Goal: Task Accomplishment & Management: Use online tool/utility

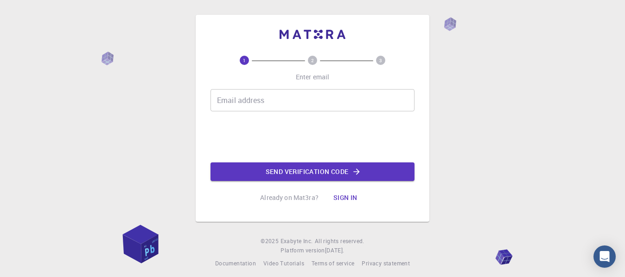
click at [274, 102] on input "Email address" at bounding box center [312, 100] width 204 height 22
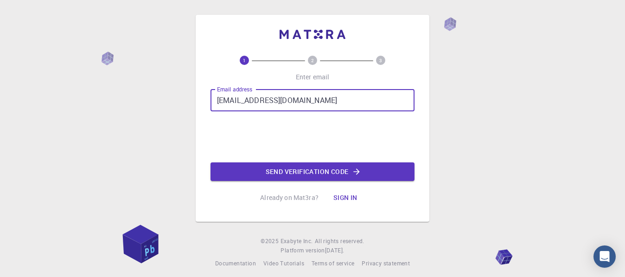
type input "a.alzedan@hotmail.com"
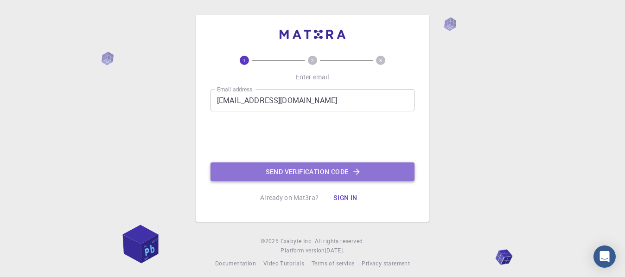
click at [314, 174] on button "Send verification code" at bounding box center [312, 171] width 204 height 19
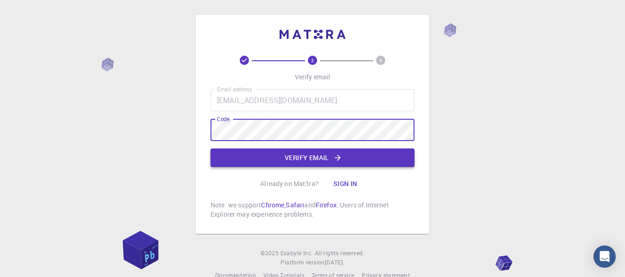
click at [325, 159] on button "Verify email" at bounding box center [312, 157] width 204 height 19
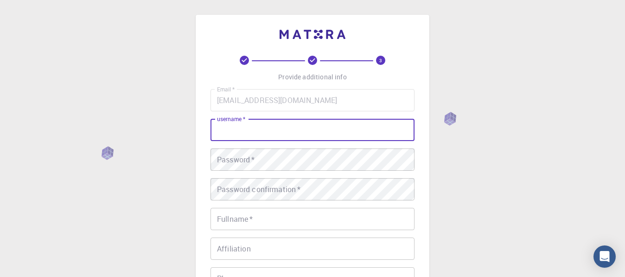
click at [254, 133] on input "username   *" at bounding box center [312, 130] width 204 height 22
type input "Ahmad"
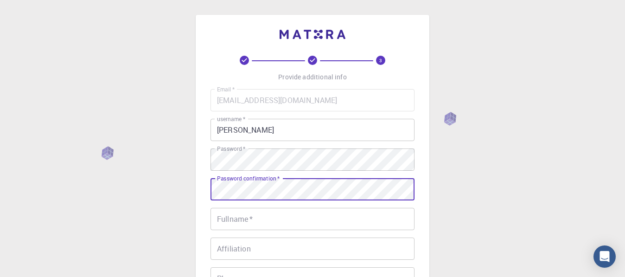
scroll to position [47, 0]
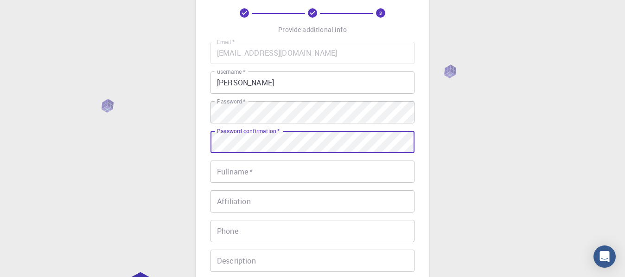
click at [254, 173] on input "Fullname   *" at bounding box center [312, 171] width 204 height 22
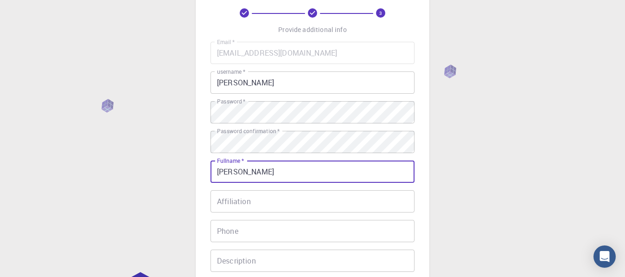
click at [262, 200] on input "Affiliation" at bounding box center [312, 201] width 204 height 22
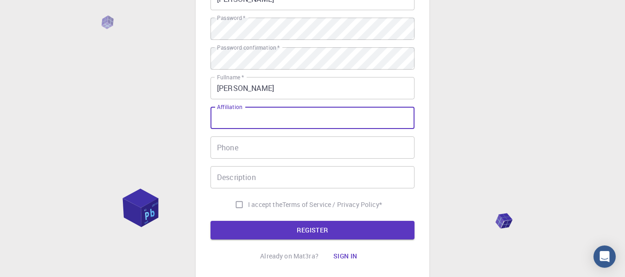
scroll to position [142, 0]
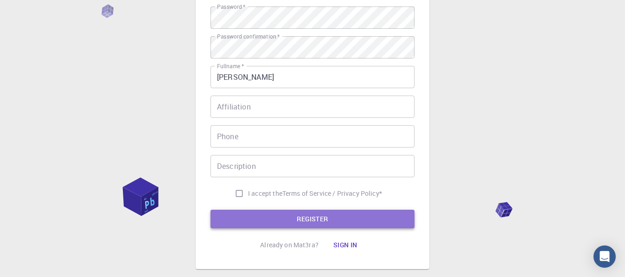
click at [331, 214] on button "REGISTER" at bounding box center [312, 219] width 204 height 19
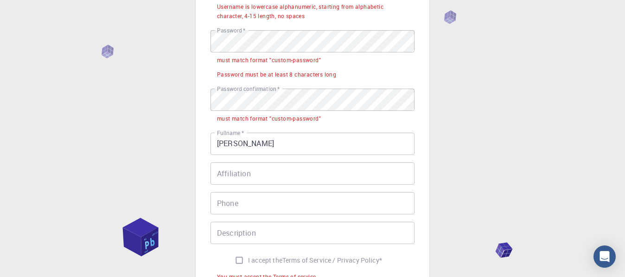
scroll to position [165, 0]
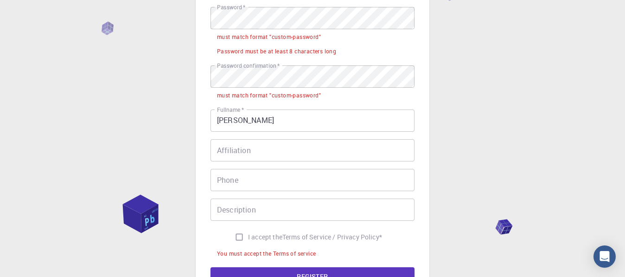
click at [181, 108] on div "3 Provide additional info Email   * a.alzedan@hotmail.com Email   * username   …" at bounding box center [312, 111] width 625 height 553
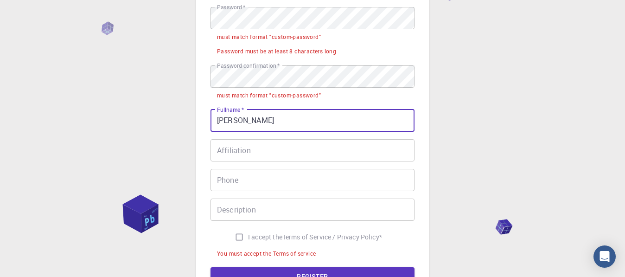
click at [277, 121] on input "Ahmad" at bounding box center [312, 120] width 204 height 22
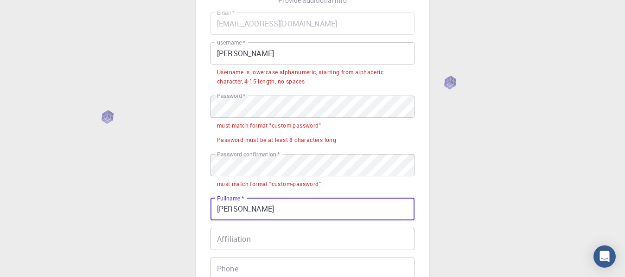
scroll to position [70, 0]
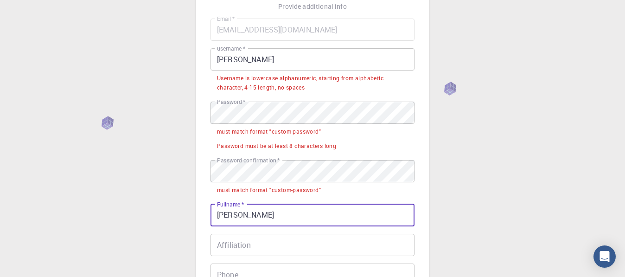
type input "[PERSON_NAME]"
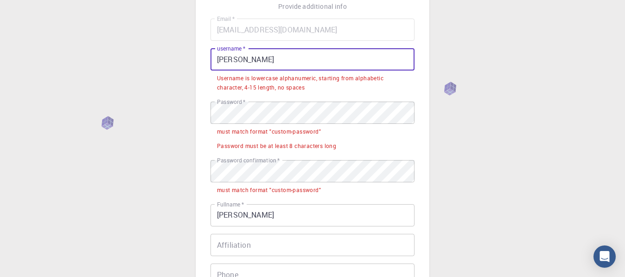
drag, startPoint x: 264, startPoint y: 61, endPoint x: 212, endPoint y: 58, distance: 52.4
click at [212, 58] on input "Ahmad" at bounding box center [312, 59] width 204 height 22
type input "Z"
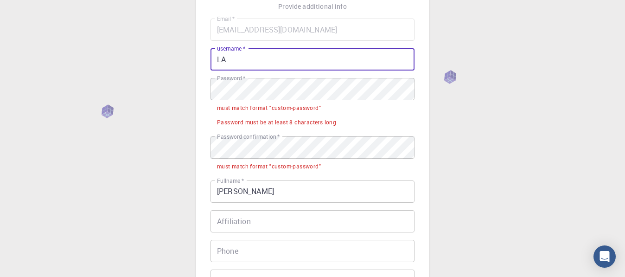
type input "L"
type input "ARMANDO"
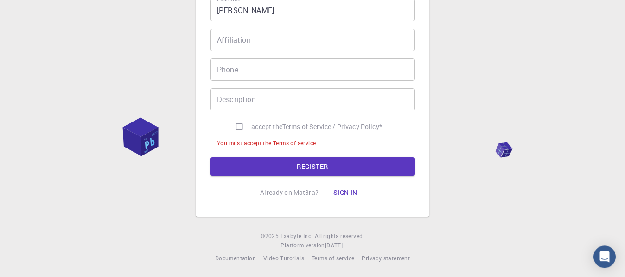
scroll to position [209, 0]
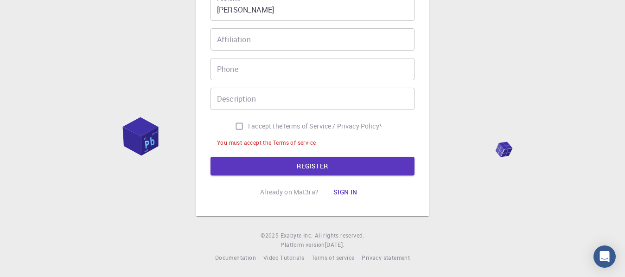
click at [236, 126] on input "I accept the Terms of Service / Privacy Policy *" at bounding box center [239, 126] width 18 height 18
checkbox input "true"
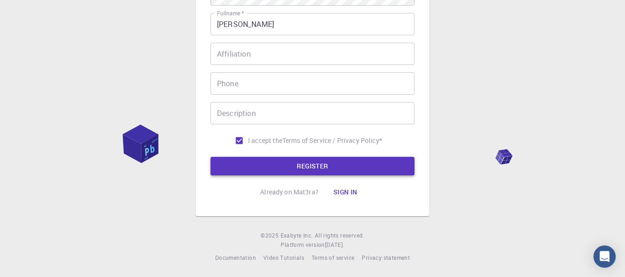
click at [310, 162] on button "REGISTER" at bounding box center [312, 166] width 204 height 19
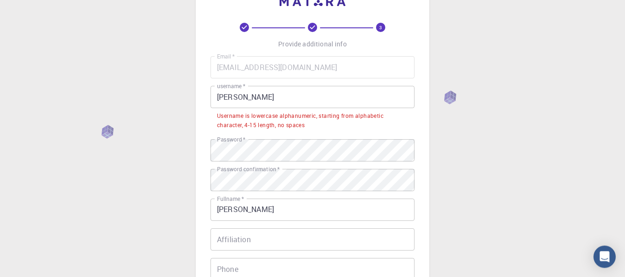
scroll to position [0, 0]
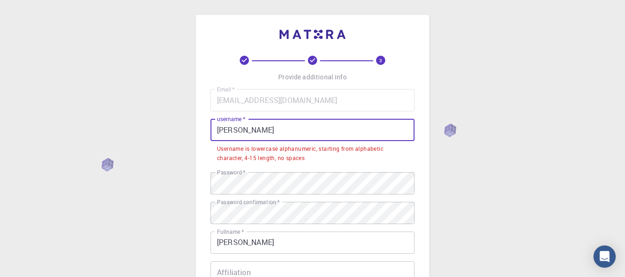
drag, startPoint x: 260, startPoint y: 134, endPoint x: 167, endPoint y: 134, distance: 93.2
click at [210, 134] on input "ARMANDO" at bounding box center [312, 130] width 204 height 22
click at [167, 134] on div "3 Provide additional info Email   * a.alzedan@hotmail.com Email   * username   …" at bounding box center [312, 248] width 625 height 496
drag, startPoint x: 279, startPoint y: 131, endPoint x: 200, endPoint y: 131, distance: 78.4
click at [210, 131] on input "ARMANDO" at bounding box center [312, 130] width 204 height 22
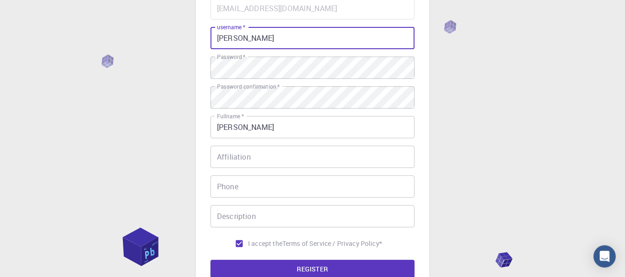
scroll to position [195, 0]
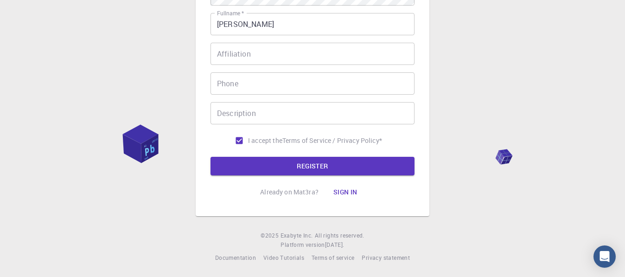
type input "armando"
click at [311, 156] on form "Email   * a.alzedan@hotmail.com Email   * username   * armando username   * Pas…" at bounding box center [312, 34] width 204 height 281
click at [311, 163] on button "REGISTER" at bounding box center [312, 166] width 204 height 19
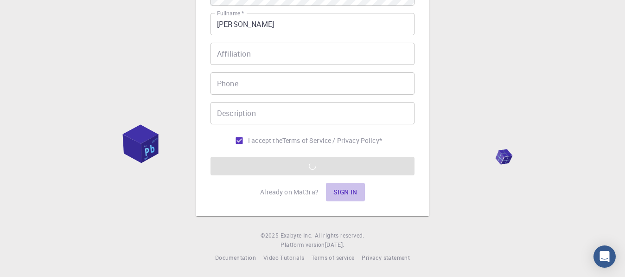
click at [346, 194] on button "Sign in" at bounding box center [345, 192] width 39 height 19
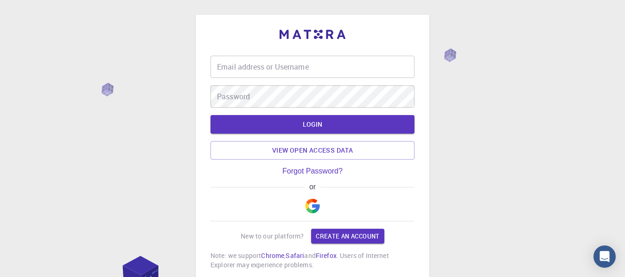
click at [253, 67] on input "Email address or Username" at bounding box center [312, 67] width 204 height 22
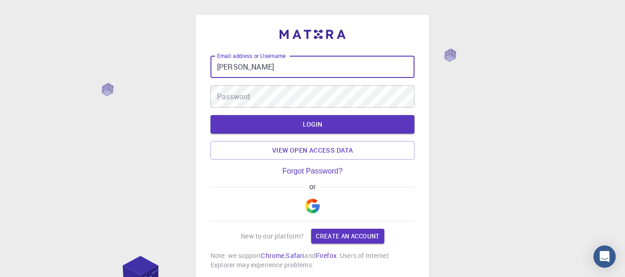
type input "armando"
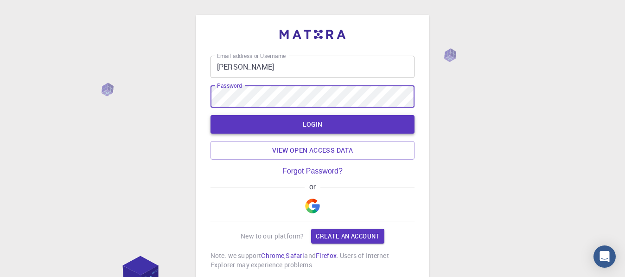
click at [313, 116] on button "LOGIN" at bounding box center [312, 124] width 204 height 19
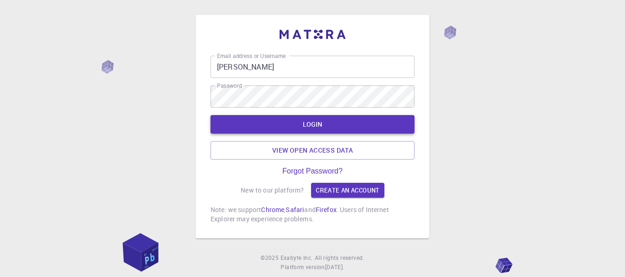
click at [304, 126] on button "LOGIN" at bounding box center [312, 124] width 204 height 19
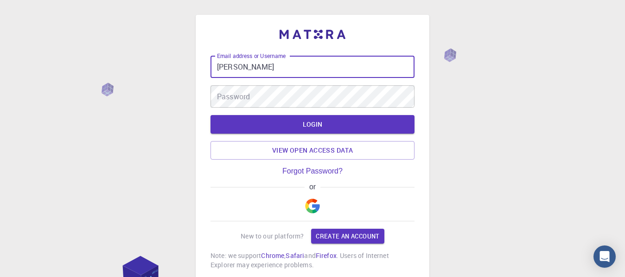
drag, startPoint x: 269, startPoint y: 70, endPoint x: 187, endPoint y: 71, distance: 82.5
click at [210, 70] on input "armando" at bounding box center [312, 67] width 204 height 22
type input "Alzedan1988"
click at [182, 106] on div "Email address or Username Email address or Username Password Password LOGIN Vie…" at bounding box center [312, 172] width 625 height 345
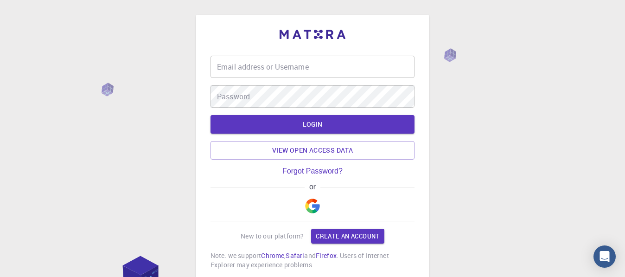
click at [237, 70] on input "Email address or Username" at bounding box center [312, 67] width 204 height 22
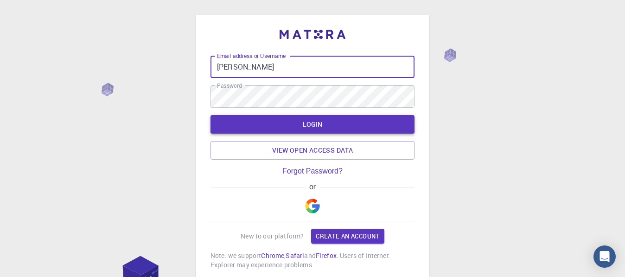
type input "armando"
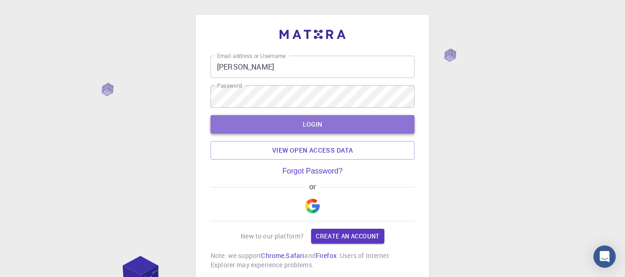
click at [311, 122] on button "LOGIN" at bounding box center [312, 124] width 204 height 19
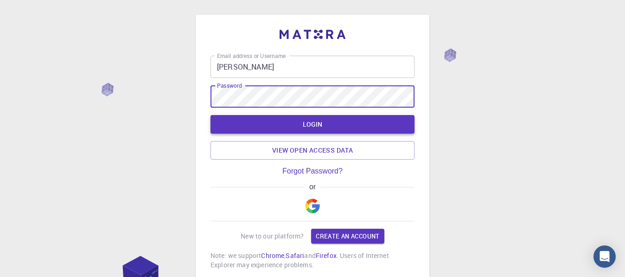
click at [318, 128] on button "LOGIN" at bounding box center [312, 124] width 204 height 19
click at [318, 128] on div "LOGIN View open access data" at bounding box center [312, 137] width 204 height 45
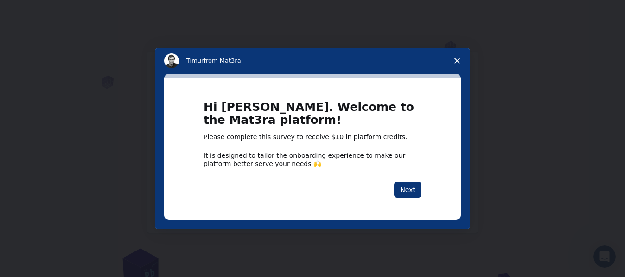
click at [458, 62] on polygon "Close survey" at bounding box center [457, 61] width 6 height 6
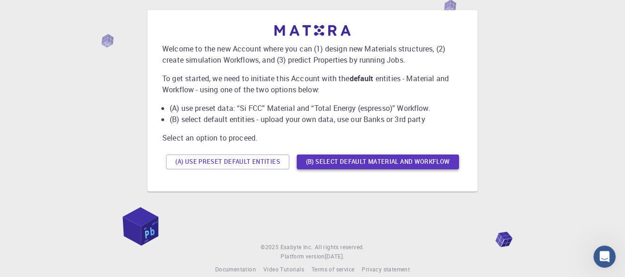
scroll to position [53, 0]
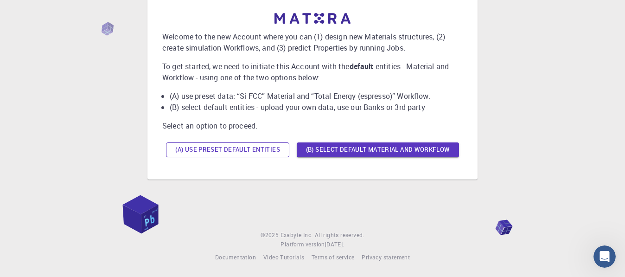
click at [251, 147] on button "(A) Use preset default entities" at bounding box center [227, 149] width 123 height 15
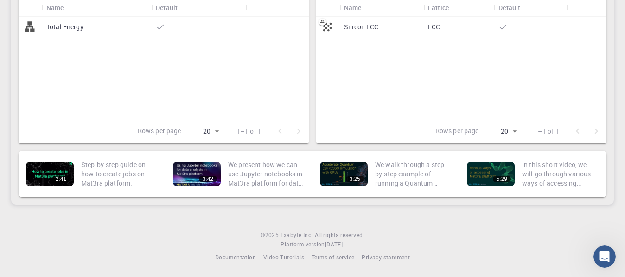
scroll to position [0, 0]
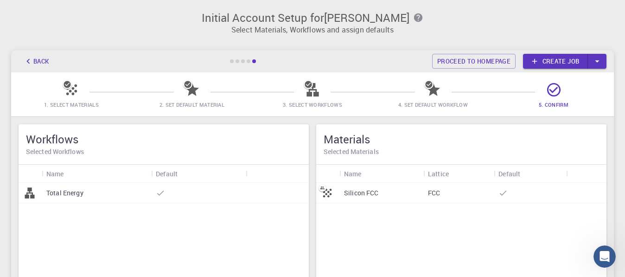
click at [70, 194] on p "Total Energy" at bounding box center [64, 192] width 37 height 9
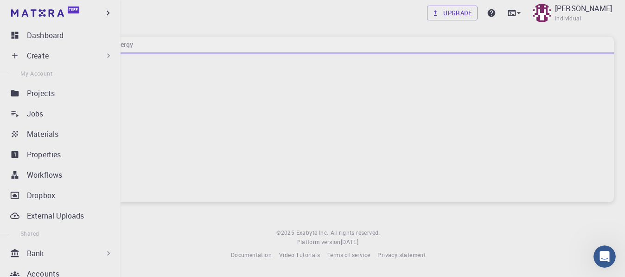
click at [48, 54] on p "Create" at bounding box center [38, 55] width 22 height 11
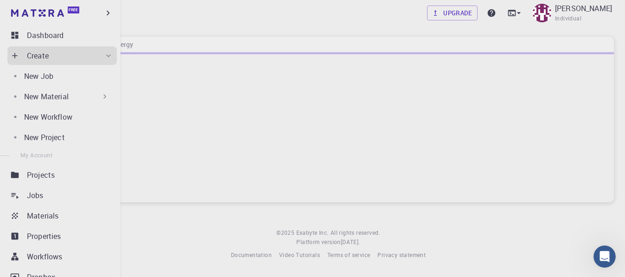
click at [39, 96] on p "New Material" at bounding box center [46, 96] width 45 height 11
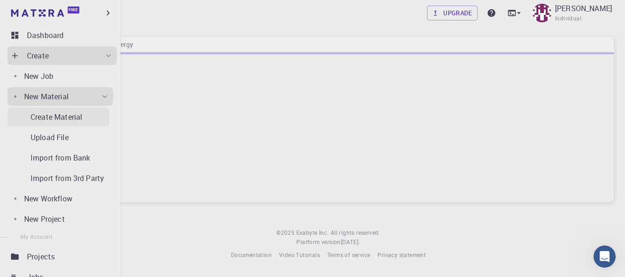
click at [46, 114] on p "Create Material" at bounding box center [56, 116] width 51 height 11
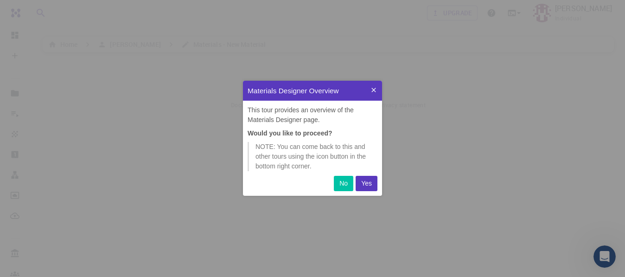
scroll to position [115, 139]
click at [368, 182] on p "Yes" at bounding box center [366, 184] width 11 height 10
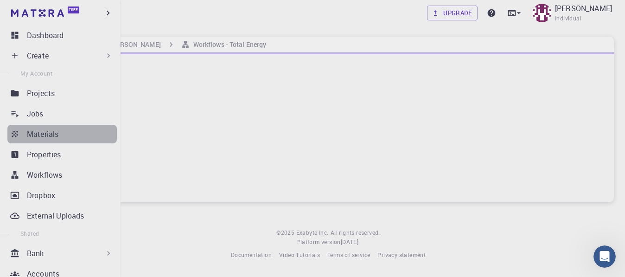
click at [40, 131] on p "Materials" at bounding box center [43, 133] width 32 height 11
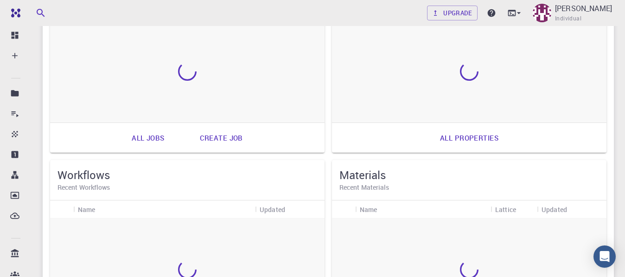
scroll to position [284, 0]
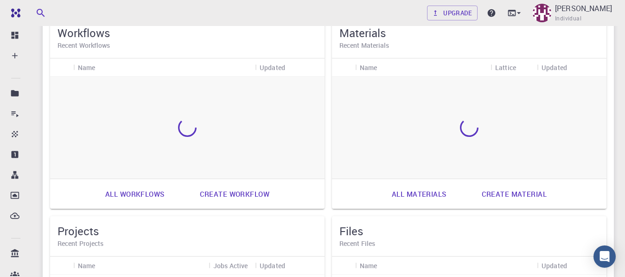
click at [498, 194] on link "Create material" at bounding box center [514, 194] width 85 height 22
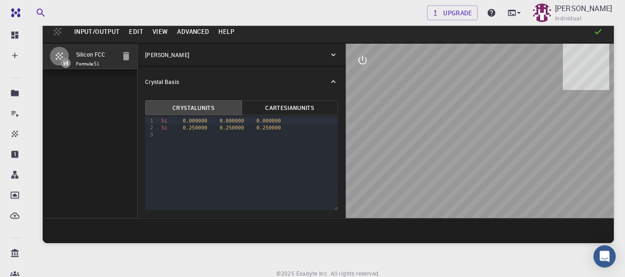
scroll to position [47, 0]
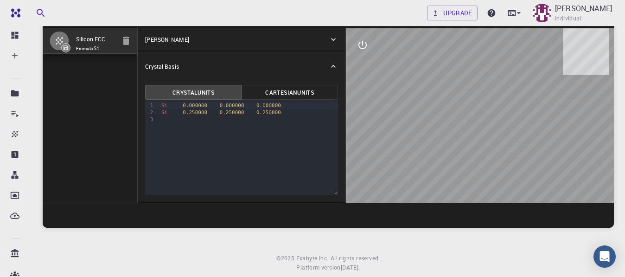
drag, startPoint x: 489, startPoint y: 151, endPoint x: 463, endPoint y: 123, distance: 38.1
click at [463, 123] on div at bounding box center [480, 115] width 268 height 174
drag, startPoint x: 474, startPoint y: 103, endPoint x: 456, endPoint y: 133, distance: 35.1
click at [470, 134] on div at bounding box center [480, 115] width 268 height 174
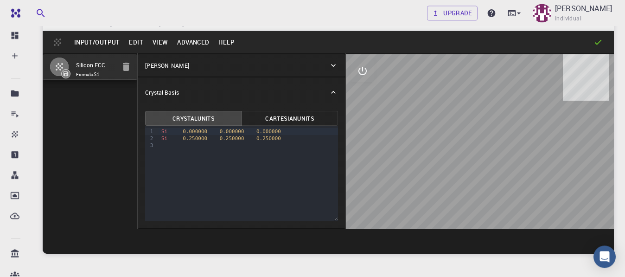
scroll to position [0, 0]
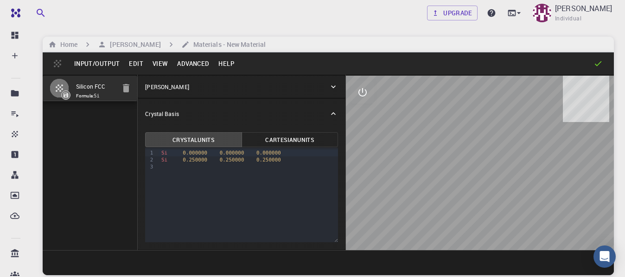
click at [160, 166] on div at bounding box center [249, 166] width 180 height 7
drag, startPoint x: 169, startPoint y: 161, endPoint x: 155, endPoint y: 162, distance: 13.5
click at [155, 162] on div "9 1 2 3 4 5 › Si 0.000000 0.000000 0.000000 Si 0.250000 0.250000 0.250000 Ga As" at bounding box center [241, 194] width 193 height 95
click at [169, 174] on div "9 1 2 3 › Ga As" at bounding box center [241, 194] width 193 height 95
click at [290, 142] on button "Cartesian Units" at bounding box center [290, 139] width 97 height 15
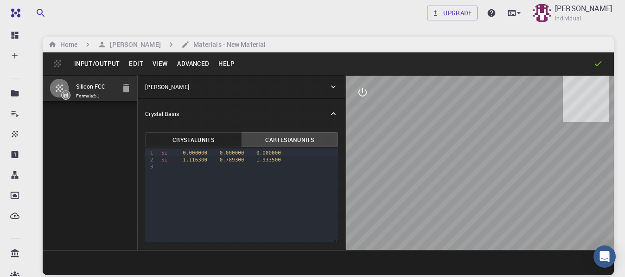
click at [212, 139] on button "Crystal Units" at bounding box center [193, 139] width 97 height 15
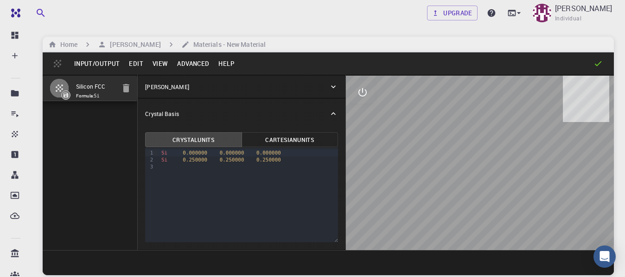
click at [212, 139] on button "Crystal Units" at bounding box center [193, 139] width 97 height 15
click at [128, 85] on icon "button" at bounding box center [126, 88] width 6 height 8
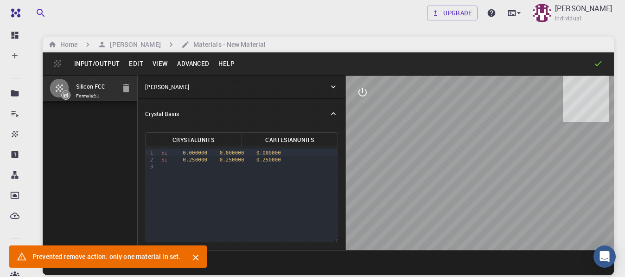
click at [196, 258] on icon "Close" at bounding box center [195, 258] width 6 height 6
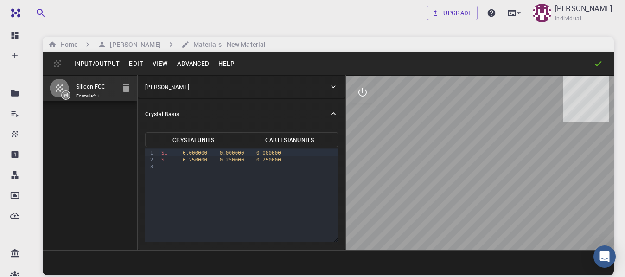
click at [187, 64] on button "Advanced" at bounding box center [192, 63] width 41 height 15
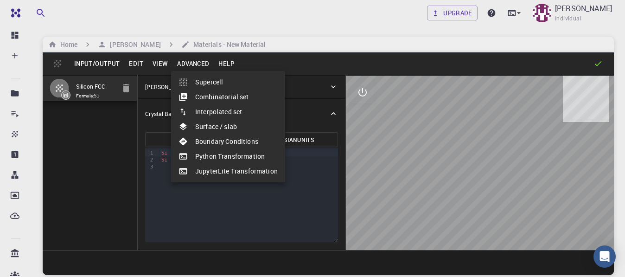
click at [212, 129] on li "Surface / slab" at bounding box center [228, 126] width 114 height 15
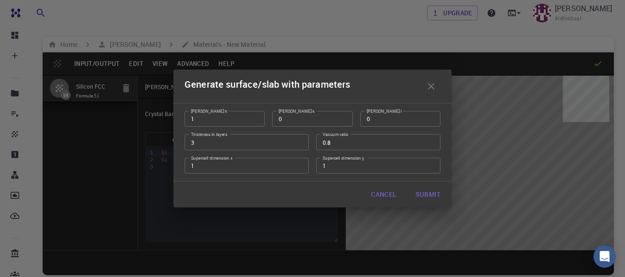
click at [430, 87] on icon "button" at bounding box center [431, 86] width 6 height 6
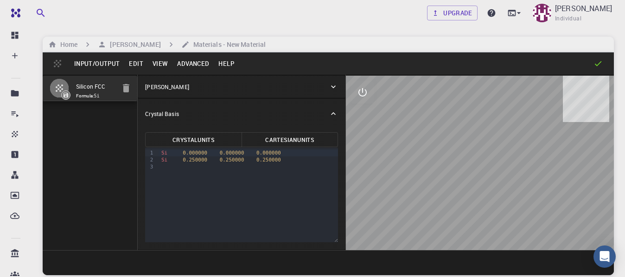
click at [430, 87] on icon "button" at bounding box center [431, 86] width 6 height 6
click at [129, 63] on button "Edit" at bounding box center [136, 63] width 24 height 15
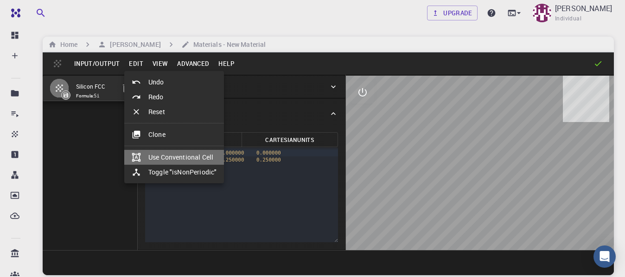
click at [172, 159] on li "Use Conventional Cell" at bounding box center [174, 157] width 100 height 15
type input "CUB"
type input "5.468763484502965"
type input "5.468763699703343"
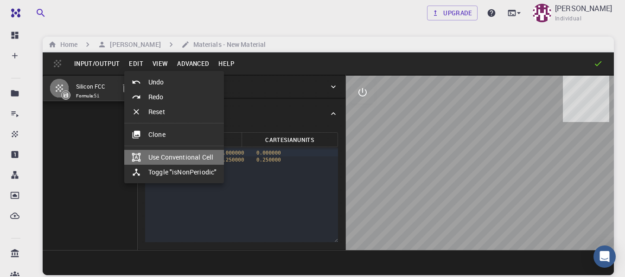
type input "90.00000075388208"
type input "89.99999924611792"
type input "89.99999243160515"
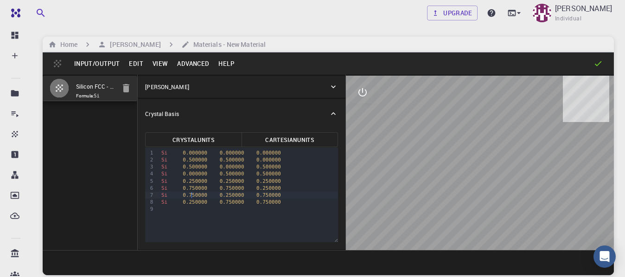
click at [191, 196] on span "0.750000" at bounding box center [195, 195] width 25 height 6
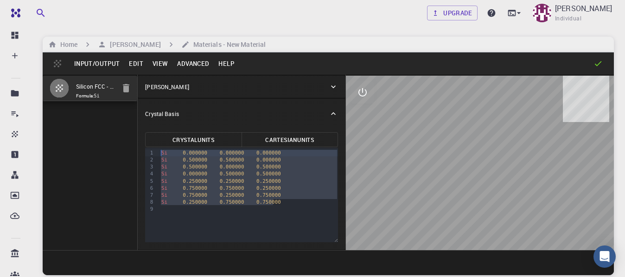
drag, startPoint x: 269, startPoint y: 204, endPoint x: 142, endPoint y: 153, distance: 136.7
click at [142, 153] on div "Crystal Units Cartesian Units 9 1 2 3 4 5 6 7 8 9 › Si 0.000000 0.000000 0.0000…" at bounding box center [242, 188] width 208 height 121
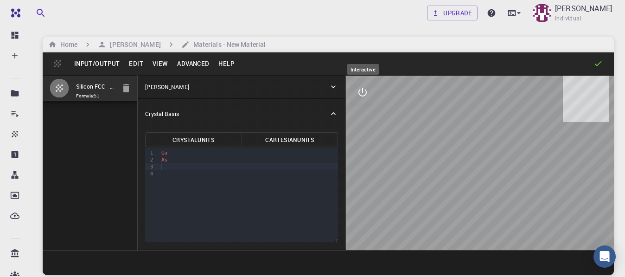
click at [367, 98] on button "interactive" at bounding box center [362, 92] width 22 height 22
click at [362, 118] on icon "view" at bounding box center [362, 114] width 10 height 7
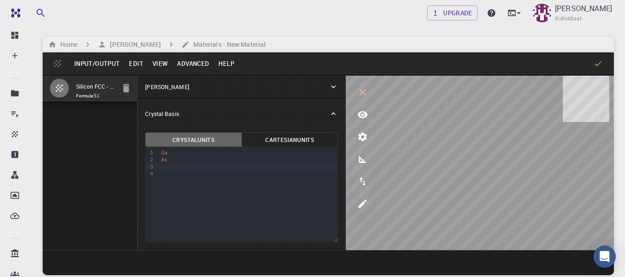
click at [210, 140] on button "Crystal Units" at bounding box center [193, 139] width 97 height 15
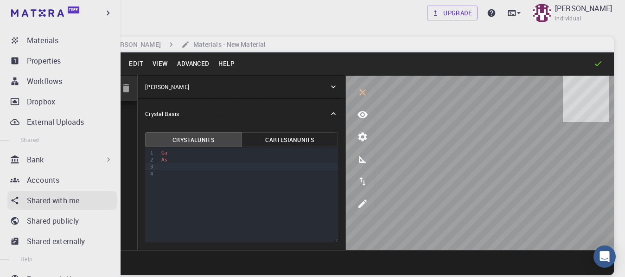
scroll to position [95, 0]
click at [42, 163] on p "Bank" at bounding box center [35, 158] width 17 height 11
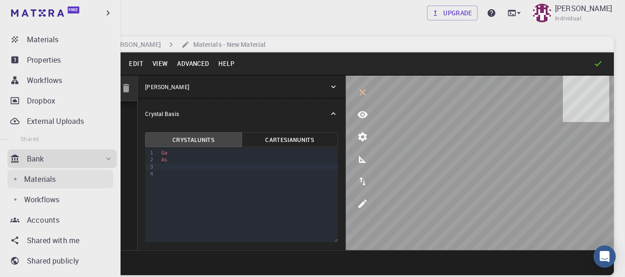
click at [40, 180] on p "Materials" at bounding box center [40, 178] width 32 height 11
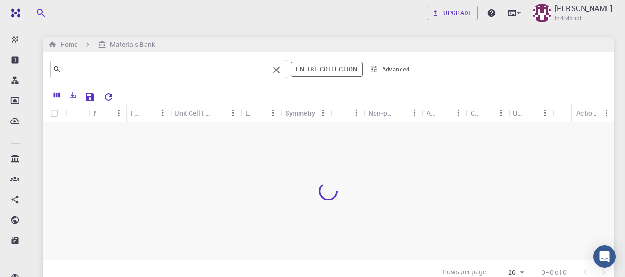
click at [186, 73] on input "text" at bounding box center [165, 69] width 208 height 13
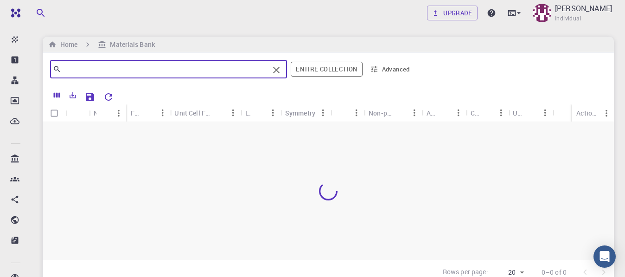
click at [186, 73] on input "text" at bounding box center [165, 69] width 208 height 13
type input "GaAs"
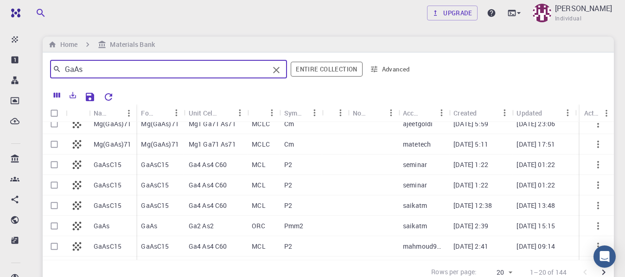
scroll to position [53, 0]
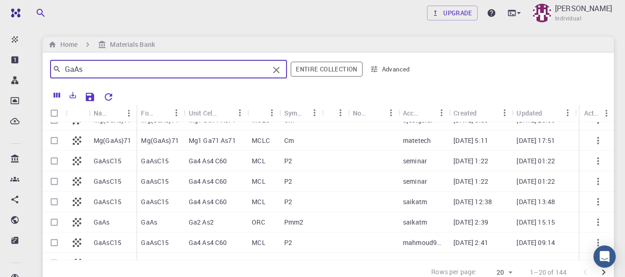
click at [53, 223] on input "Select row" at bounding box center [54, 222] width 18 height 18
checkbox input "true"
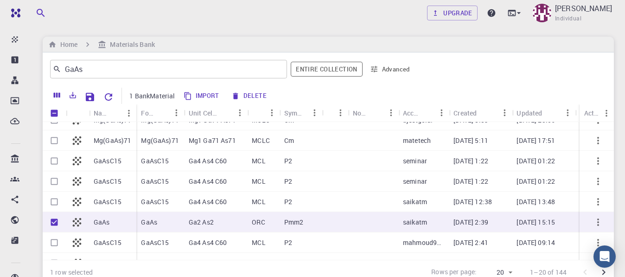
checkbox input "true"
click at [105, 223] on p "GaAs" at bounding box center [102, 221] width 16 height 9
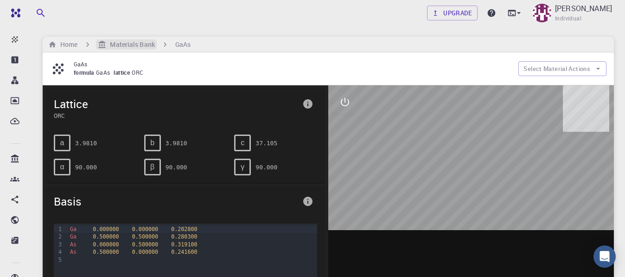
click at [128, 45] on h6 "Materials Bank" at bounding box center [130, 44] width 48 height 10
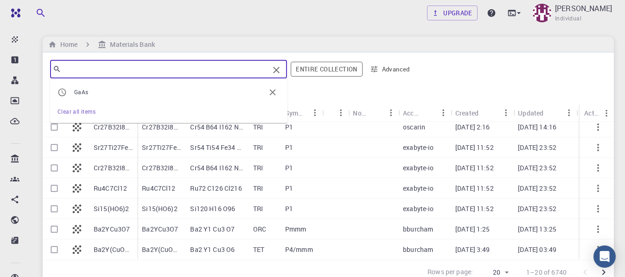
click at [119, 66] on input "text" at bounding box center [165, 69] width 208 height 13
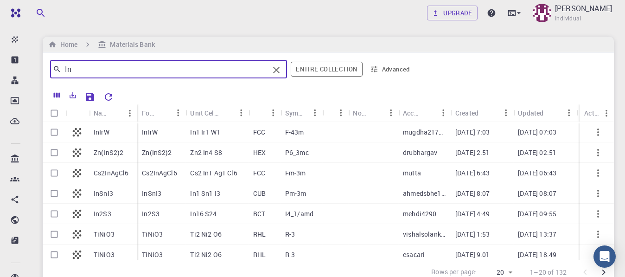
drag, startPoint x: 80, startPoint y: 67, endPoint x: 51, endPoint y: 63, distance: 29.0
click at [61, 63] on input "In" at bounding box center [165, 69] width 208 height 13
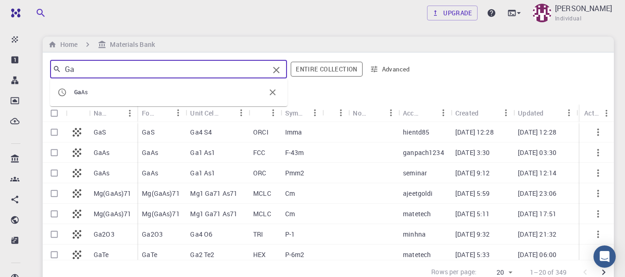
type input "Ga"
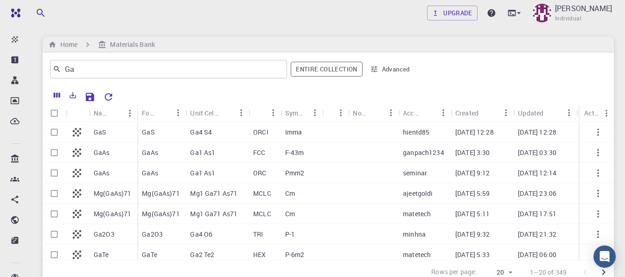
click at [124, 166] on div "GaAs" at bounding box center [113, 173] width 48 height 20
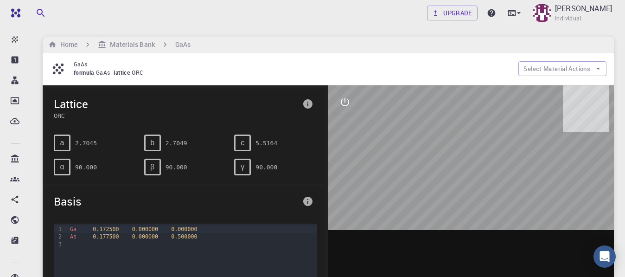
drag, startPoint x: 466, startPoint y: 160, endPoint x: 400, endPoint y: 170, distance: 66.1
click at [400, 170] on div at bounding box center [471, 229] width 286 height 288
click at [181, 43] on h6 "GaAs" at bounding box center [182, 44] width 15 height 10
click at [343, 100] on icon "interactive" at bounding box center [344, 101] width 11 height 11
click at [337, 125] on button "view" at bounding box center [345, 124] width 22 height 22
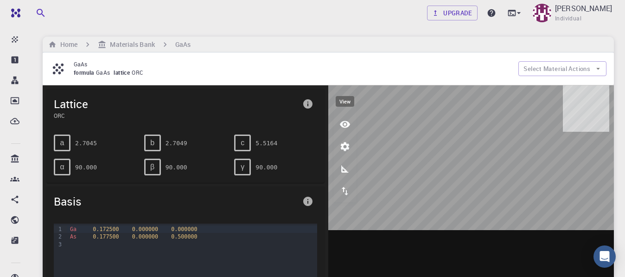
click at [337, 125] on button "view" at bounding box center [345, 124] width 22 height 22
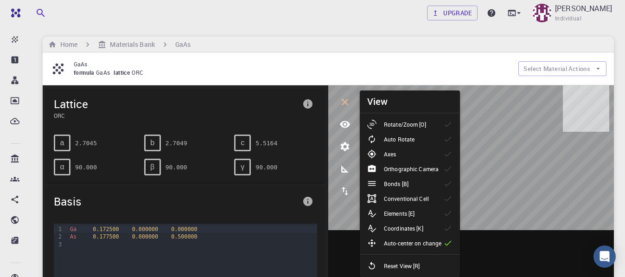
click at [417, 141] on div "Auto Rotate" at bounding box center [394, 138] width 55 height 9
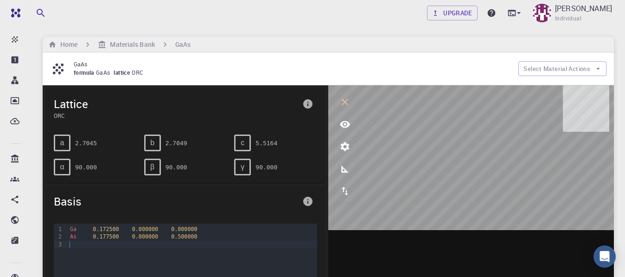
click at [76, 246] on div at bounding box center [192, 244] width 250 height 7
drag, startPoint x: 70, startPoint y: 228, endPoint x: 200, endPoint y: 229, distance: 129.8
click at [200, 229] on div "Ga 0.172500 0.000000 0.000000" at bounding box center [192, 228] width 250 height 7
click at [71, 245] on div at bounding box center [192, 244] width 250 height 7
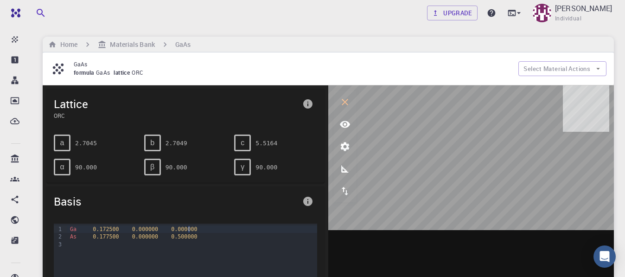
click at [71, 245] on div at bounding box center [192, 244] width 250 height 7
paste div
click at [71, 245] on div at bounding box center [192, 244] width 250 height 7
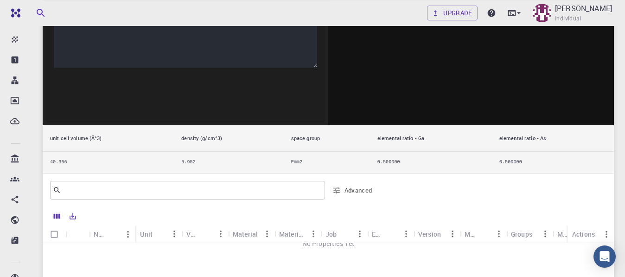
scroll to position [331, 0]
